Goal: Information Seeking & Learning: Learn about a topic

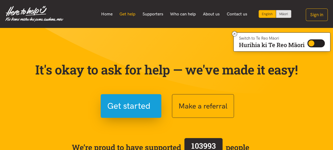
click at [136, 17] on link "Get help" at bounding box center [127, 13] width 23 height 11
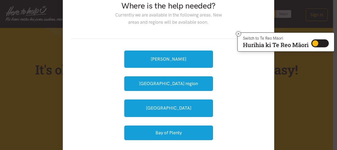
scroll to position [24, 0]
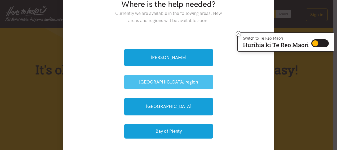
click at [151, 86] on button "[GEOGRAPHIC_DATA] region" at bounding box center [168, 82] width 89 height 15
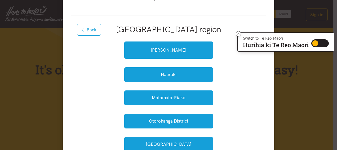
scroll to position [46, 0]
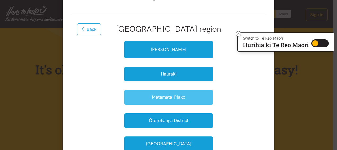
click at [145, 99] on button "Matamata-Piako" at bounding box center [168, 97] width 89 height 15
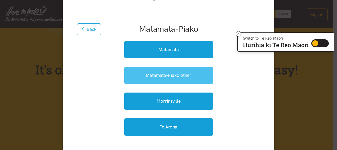
click at [147, 79] on link "Matamata-Piako other" at bounding box center [168, 75] width 89 height 17
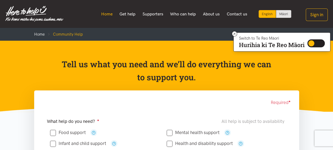
click at [113, 14] on link "Home" at bounding box center [107, 13] width 19 height 11
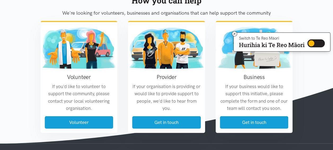
scroll to position [710, 0]
